Goal: Check status: Check status

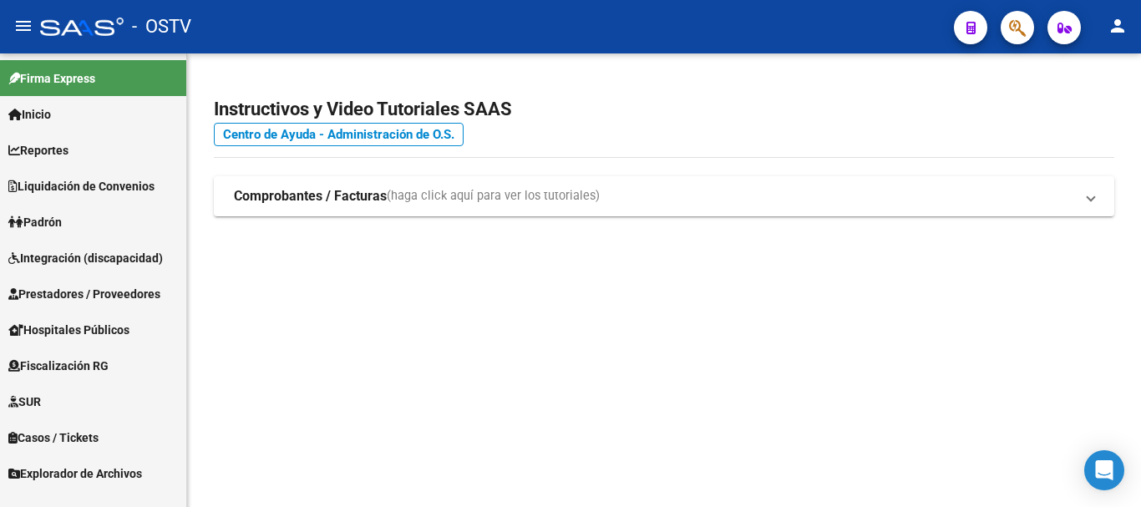
click at [73, 224] on link "Padrón" at bounding box center [93, 222] width 186 height 36
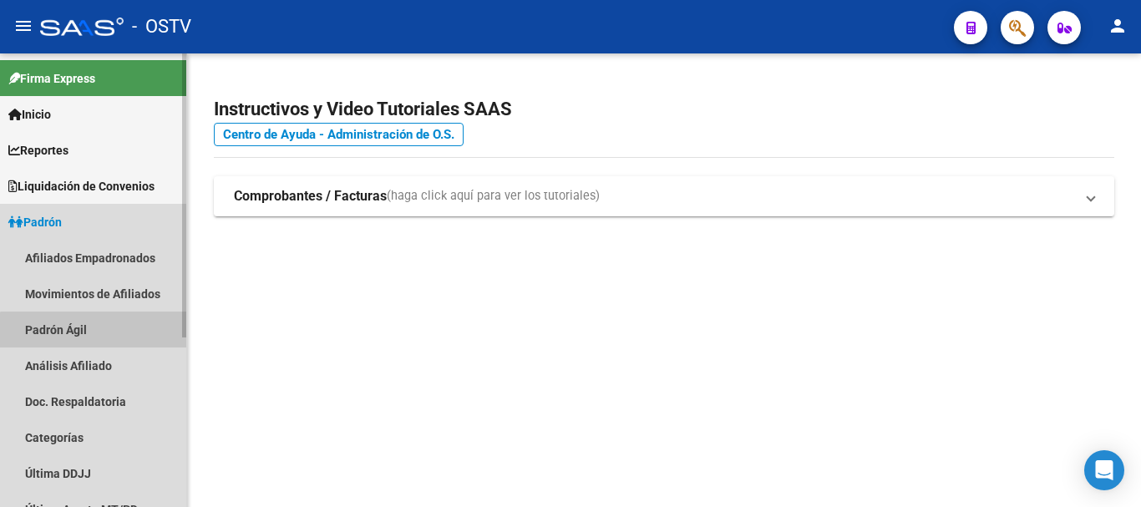
click at [100, 335] on link "Padrón Ágil" at bounding box center [93, 330] width 186 height 36
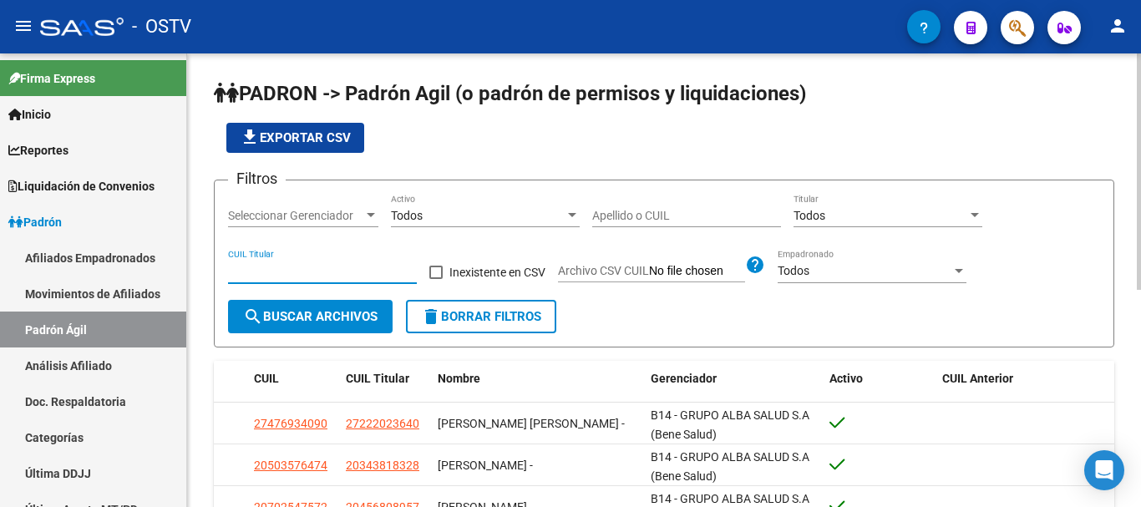
click at [277, 266] on input "CUIL Titular" at bounding box center [322, 271] width 189 height 14
paste input "27-29131162-3"
type input "27-29131162-3"
click at [367, 321] on span "search Buscar Archivos" at bounding box center [310, 316] width 134 height 15
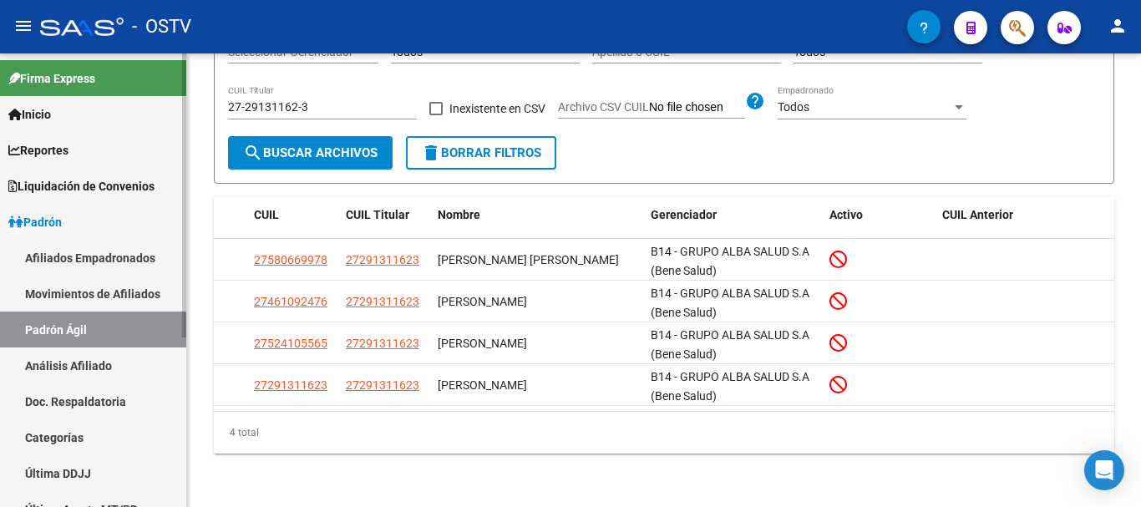
scroll to position [251, 0]
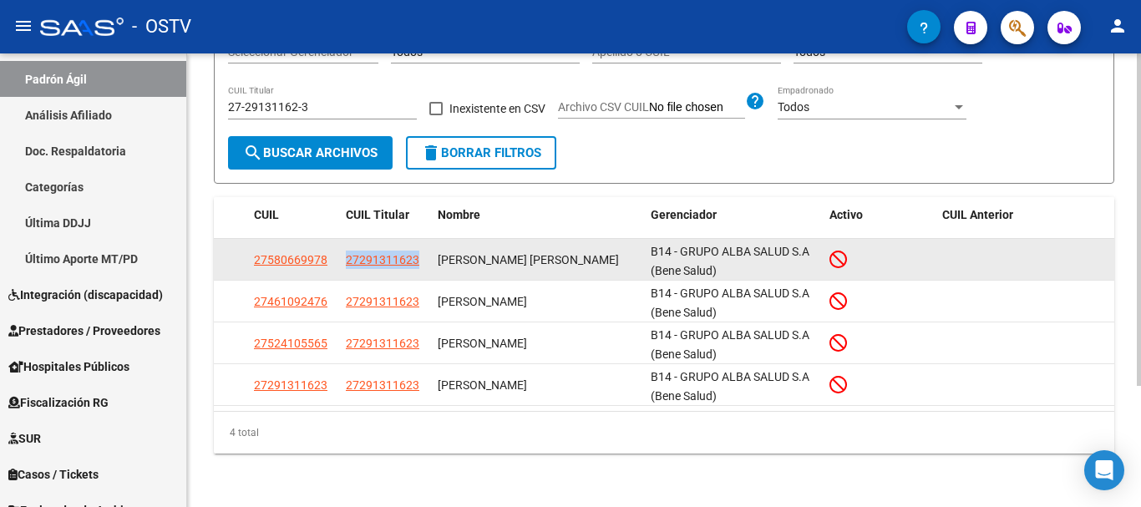
click at [433, 261] on div "27580669978 27291311623 [PERSON_NAME] [PERSON_NAME] B14 - GRUPO ALBA SALUD S.A …" at bounding box center [664, 260] width 900 height 42
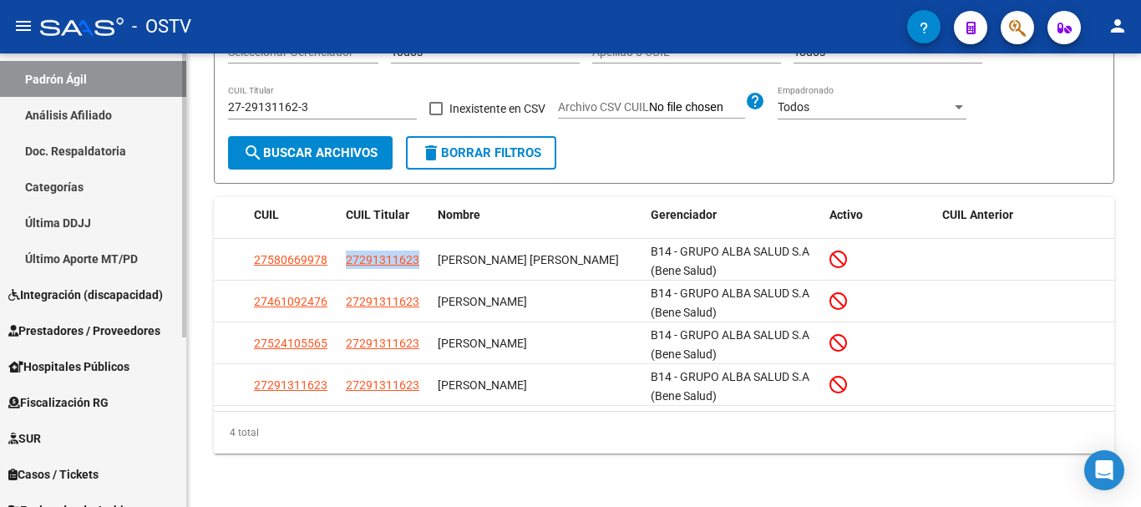
copy span "27291311623"
drag, startPoint x: 47, startPoint y: 215, endPoint x: 208, endPoint y: 223, distance: 161.4
click at [48, 215] on link "Última DDJJ" at bounding box center [93, 223] width 186 height 36
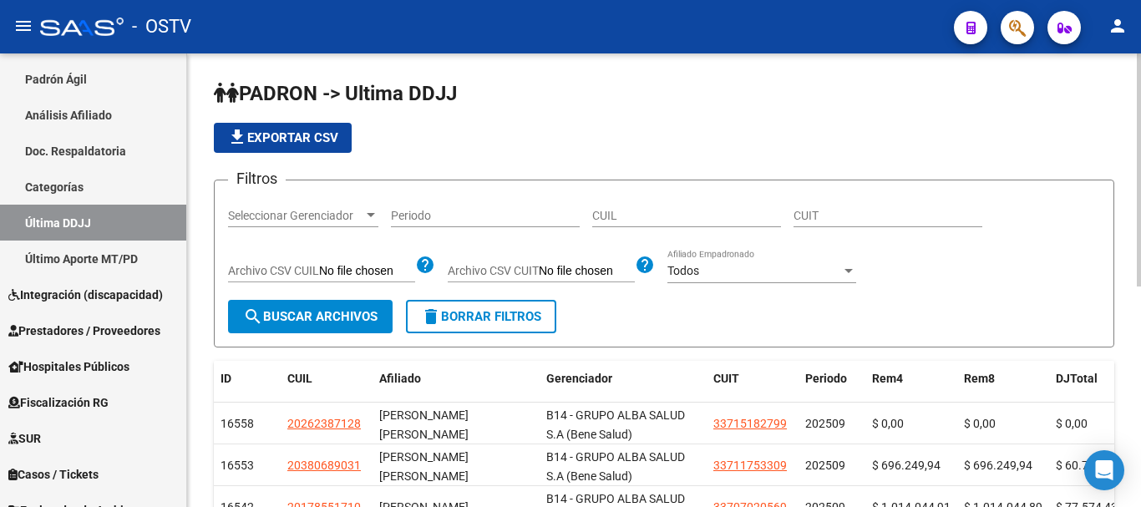
click at [682, 210] on input "CUIL" at bounding box center [686, 216] width 189 height 14
paste input "27291311623"
type input "27291311623"
drag, startPoint x: 332, startPoint y: 320, endPoint x: 370, endPoint y: 318, distance: 37.6
click at [332, 319] on span "search Buscar Archivos" at bounding box center [310, 316] width 134 height 15
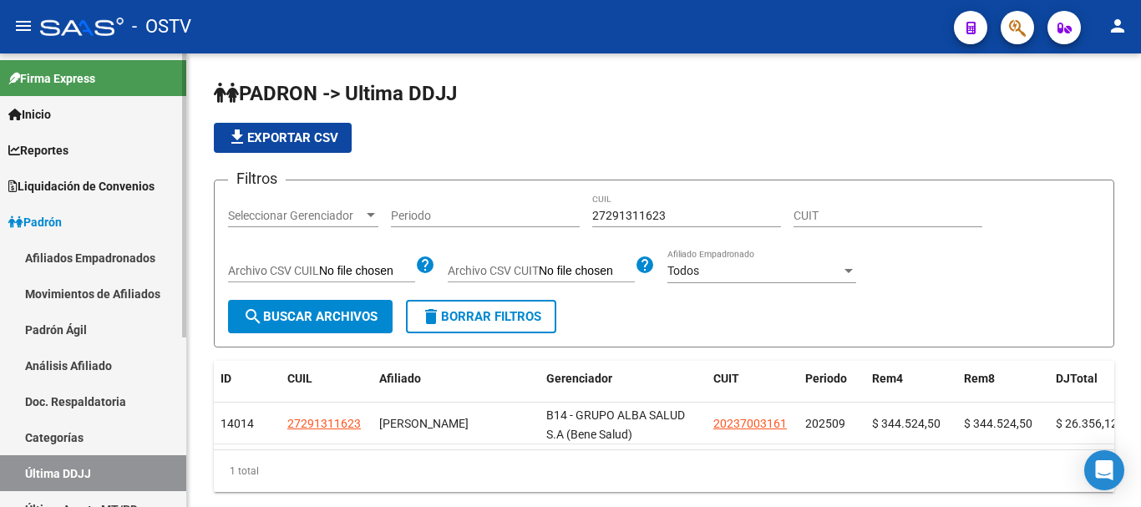
click at [70, 336] on link "Padrón Ágil" at bounding box center [93, 330] width 186 height 36
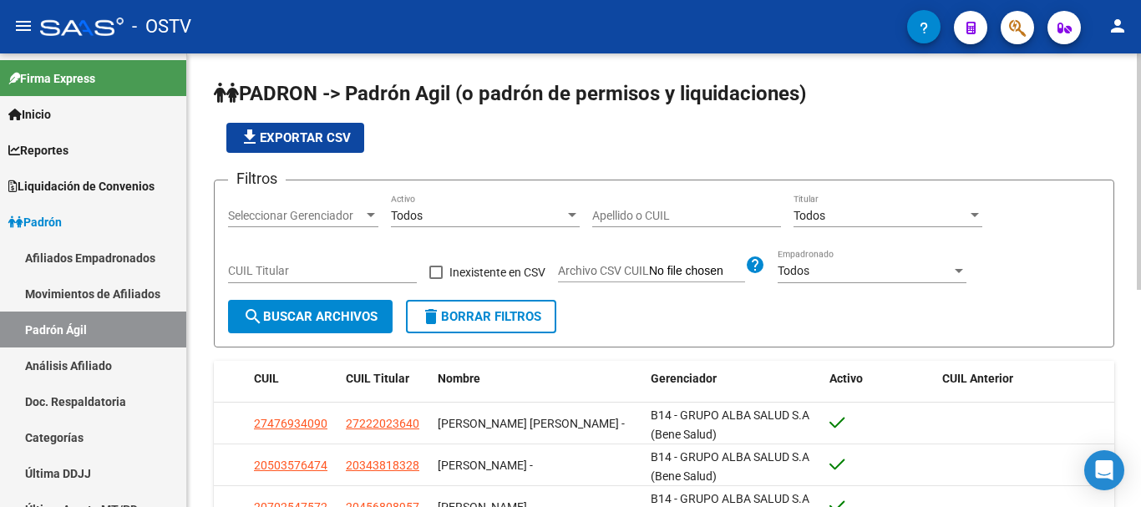
click at [325, 267] on input "CUIL Titular" at bounding box center [322, 271] width 189 height 14
paste input "20-29540118-5"
type input "20-29540118-5"
click at [320, 324] on span "search Buscar Archivos" at bounding box center [310, 316] width 134 height 15
